Goal: Task Accomplishment & Management: Manage account settings

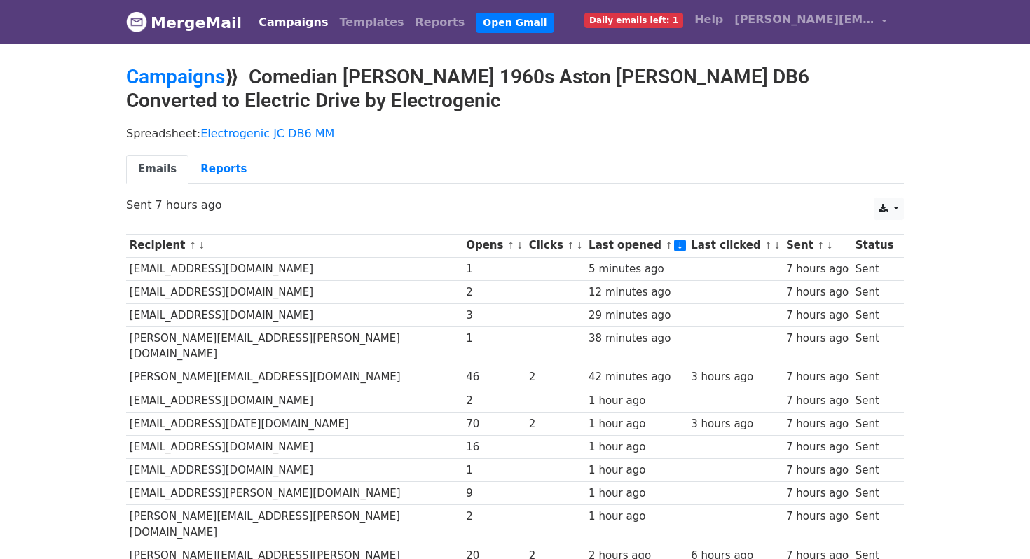
click at [665, 245] on link "↑" at bounding box center [669, 245] width 8 height 11
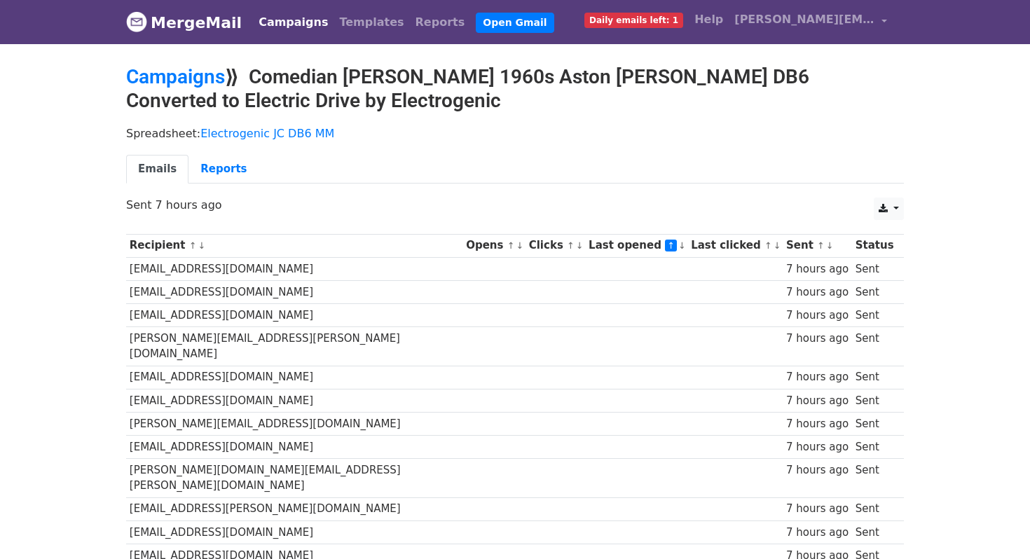
click at [678, 245] on link "↓" at bounding box center [682, 245] width 8 height 11
